Goal: Entertainment & Leisure: Browse casually

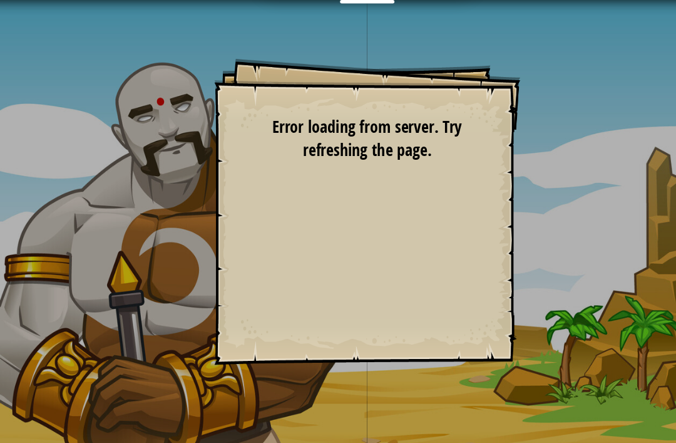
click at [226, 235] on div "Goals Start Level Error loading from server. Try refreshing the page. You'll ne…" at bounding box center [338, 195] width 282 height 282
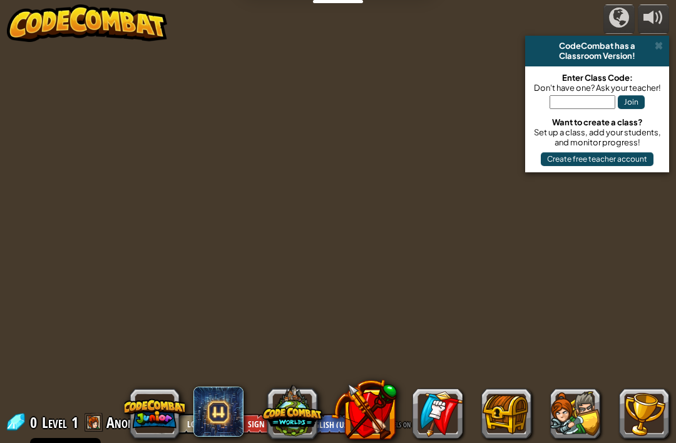
click at [489, 220] on div at bounding box center [338, 222] width 676 height 442
